Goal: Task Accomplishment & Management: Manage account settings

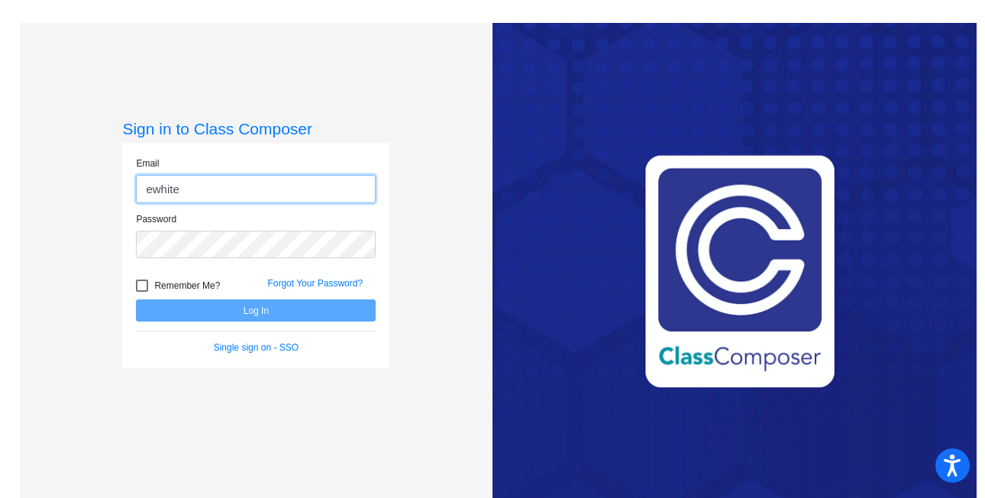
type input "[EMAIL_ADDRESS][DOMAIN_NAME]"
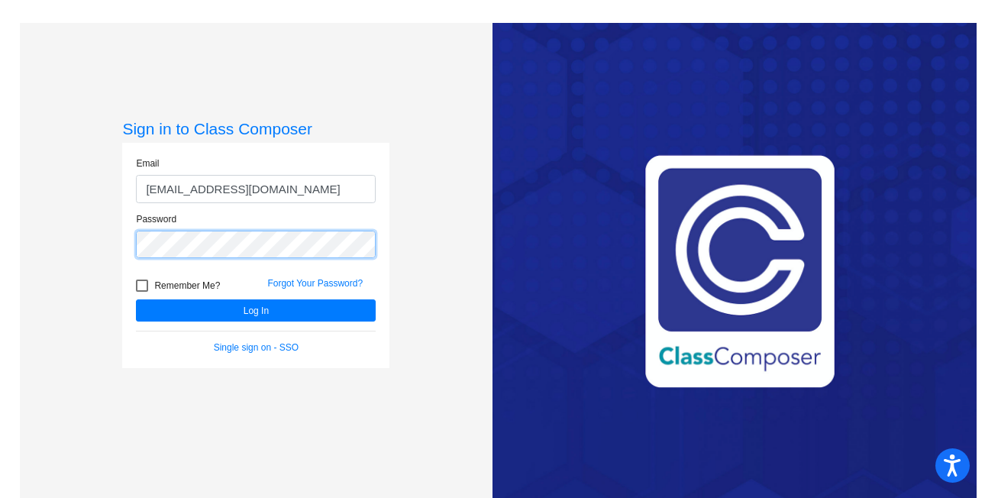
click at [136, 299] on button "Log In" at bounding box center [256, 310] width 240 height 22
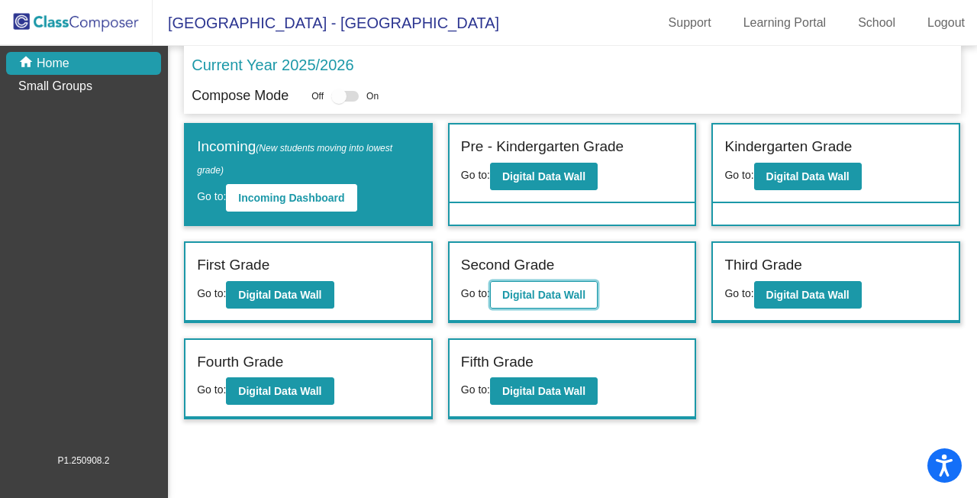
click at [557, 301] on button "Digital Data Wall" at bounding box center [544, 294] width 108 height 27
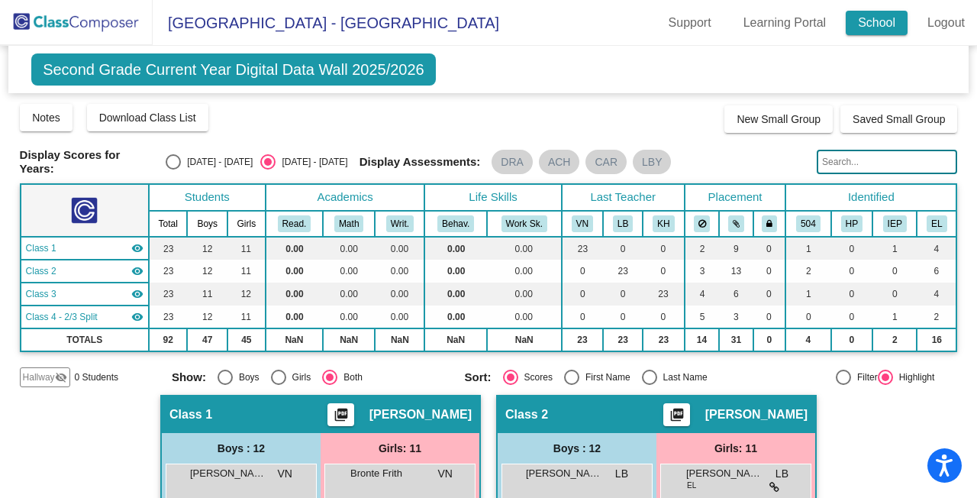
click at [883, 13] on link "School" at bounding box center [877, 23] width 62 height 24
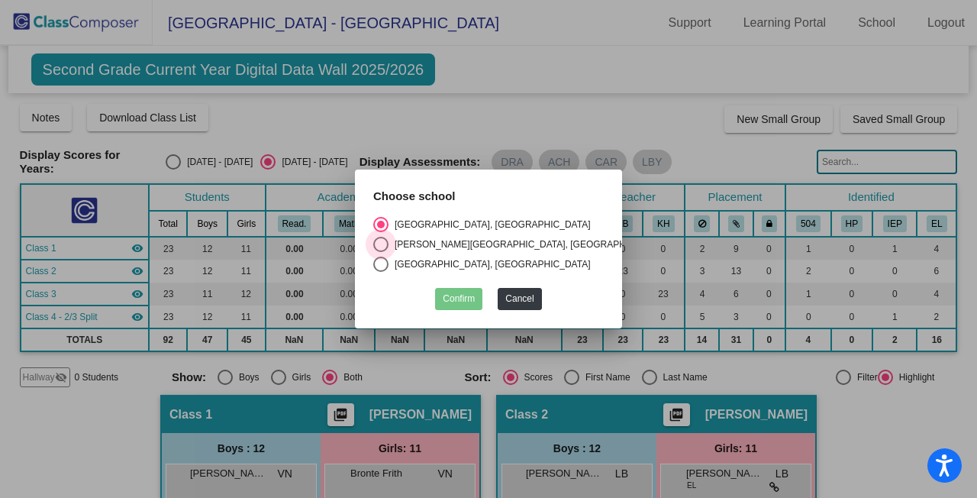
click at [379, 239] on div "Select an option" at bounding box center [380, 244] width 15 height 15
click at [380, 252] on input "[PERSON_NAME][GEOGRAPHIC_DATA], [GEOGRAPHIC_DATA]" at bounding box center [380, 252] width 1 height 1
radio input "true"
click at [452, 288] on button "Confirm" at bounding box center [458, 299] width 47 height 22
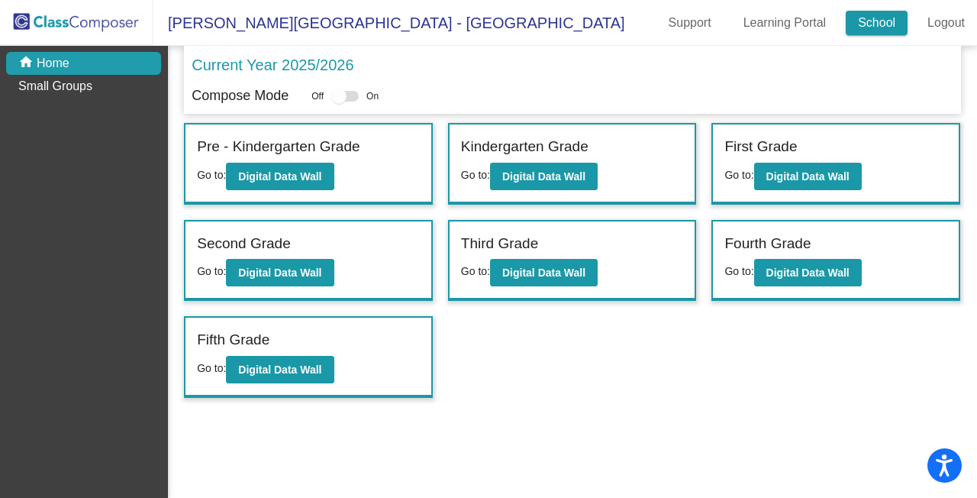
click at [869, 31] on link "School" at bounding box center [877, 23] width 62 height 24
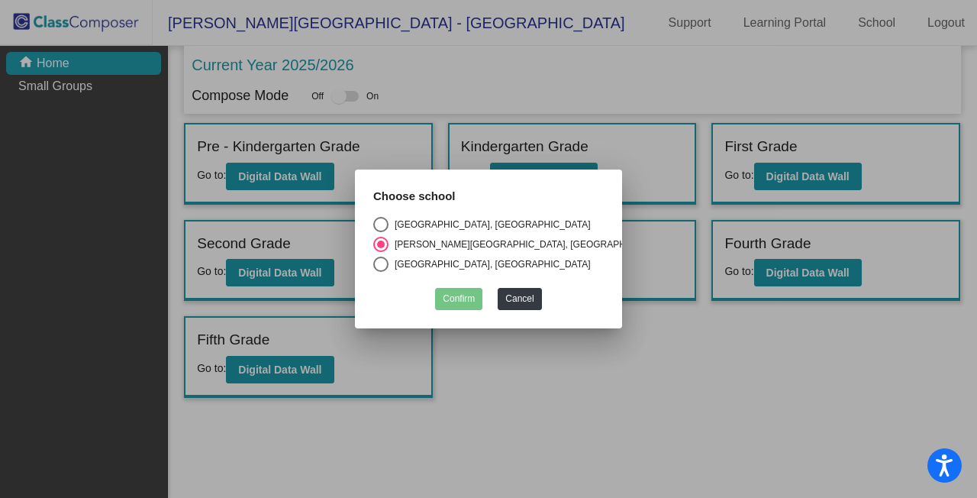
click at [381, 241] on div "Select an option" at bounding box center [381, 244] width 8 height 8
click at [381, 252] on input "[PERSON_NAME][GEOGRAPHIC_DATA], [GEOGRAPHIC_DATA]" at bounding box center [380, 252] width 1 height 1
click at [489, 362] on div at bounding box center [488, 249] width 977 height 498
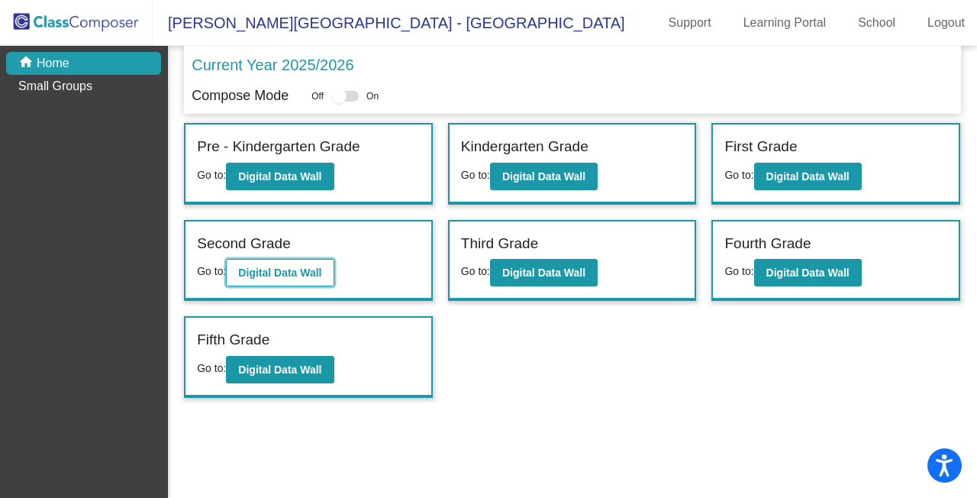
click at [321, 263] on button "Digital Data Wall" at bounding box center [280, 272] width 108 height 27
